Goal: Find specific page/section: Find specific page/section

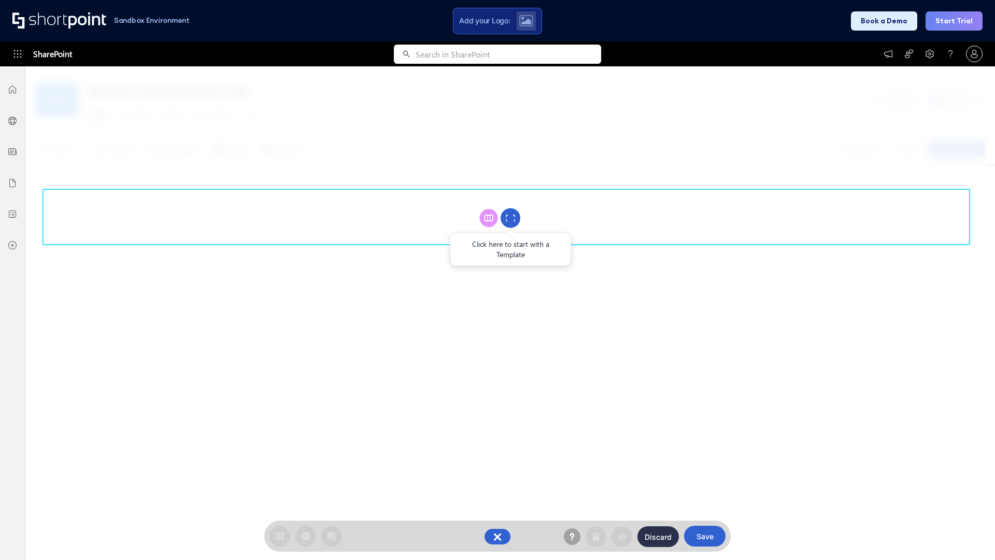
click at [511, 218] on circle at bounding box center [511, 218] width 20 height 20
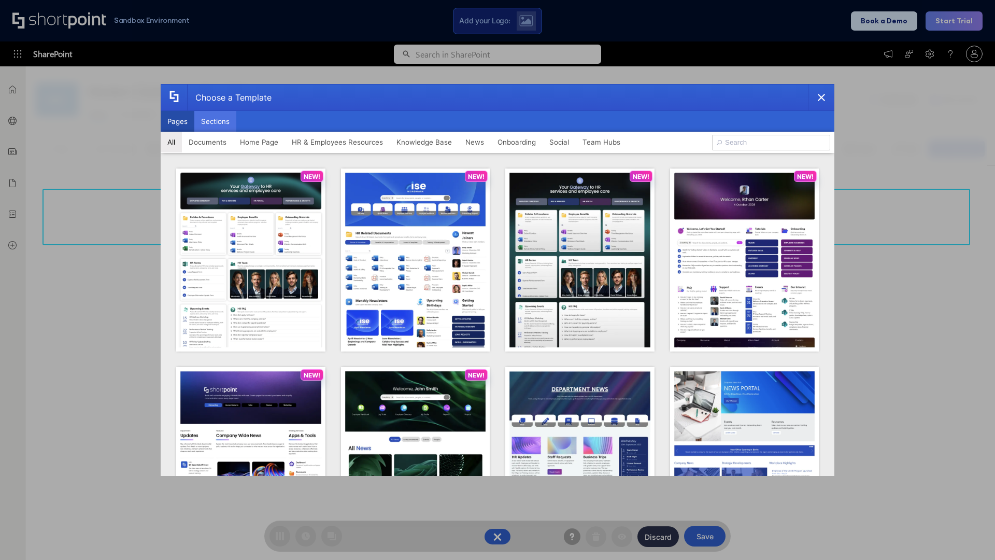
click at [215, 121] on button "Sections" at bounding box center [215, 121] width 42 height 21
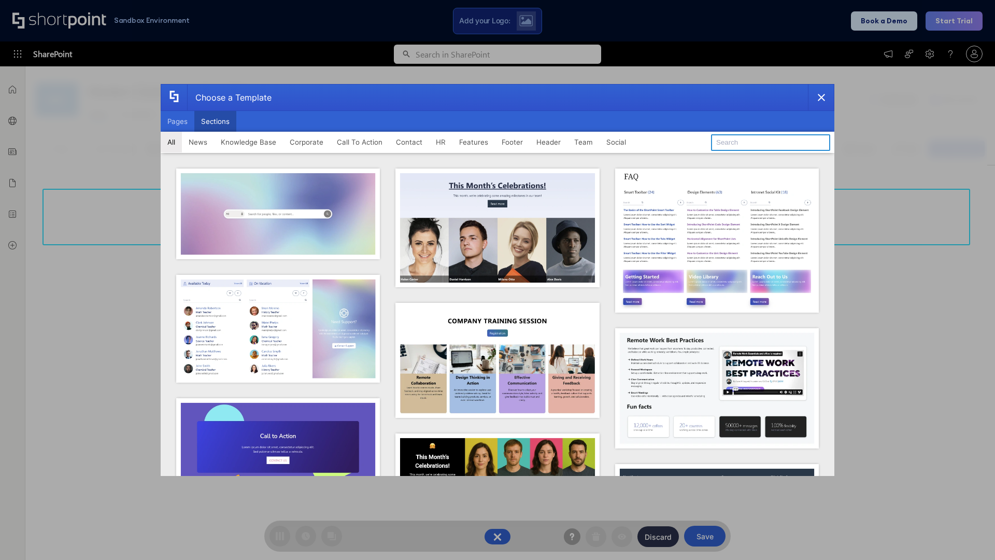
type input "Meet The Team 2"
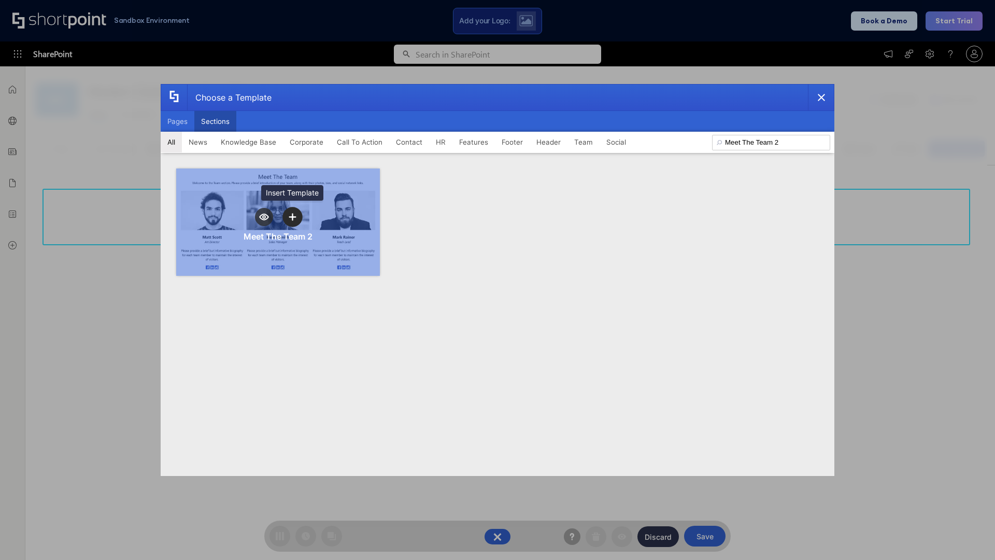
click at [292, 217] on icon "template selector" at bounding box center [292, 216] width 7 height 7
